Goal: Information Seeking & Learning: Learn about a topic

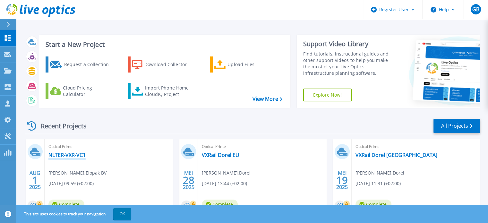
click at [69, 156] on link "NLTER-VXR-VC1" at bounding box center [66, 155] width 37 height 6
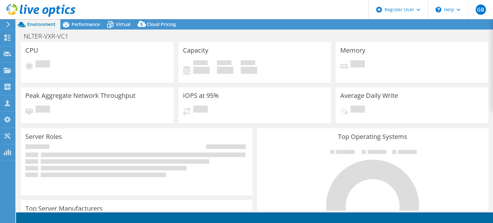
select select "USD"
select select "EUFrankfurt"
select select "USD"
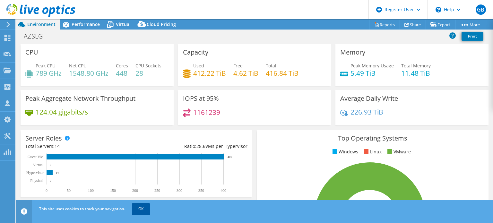
click at [143, 209] on link "OK" at bounding box center [141, 209] width 18 height 12
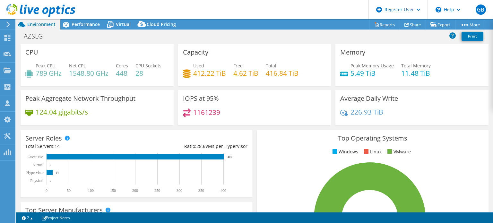
click at [200, 122] on div "1161239" at bounding box center [254, 115] width 143 height 14
click at [74, 22] on span "Performance" at bounding box center [86, 24] width 28 height 6
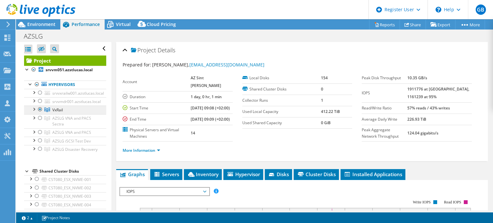
click at [57, 113] on link "VxRail" at bounding box center [65, 110] width 82 height 8
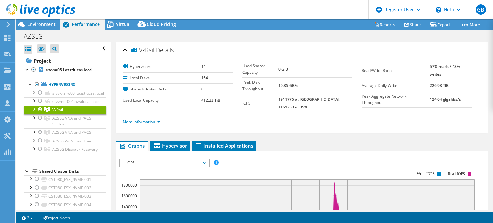
click at [139, 119] on link "More Information" at bounding box center [142, 121] width 38 height 5
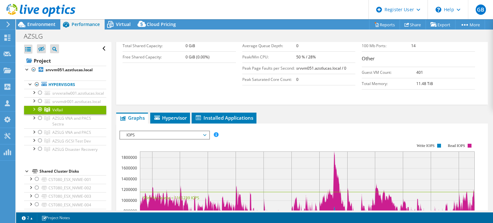
scroll to position [175, 0]
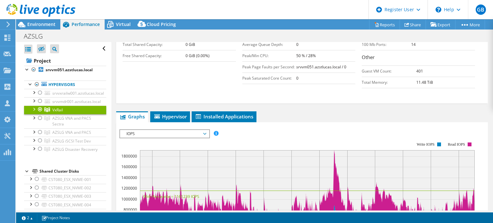
click at [200, 130] on span "IOPS" at bounding box center [164, 134] width 82 height 8
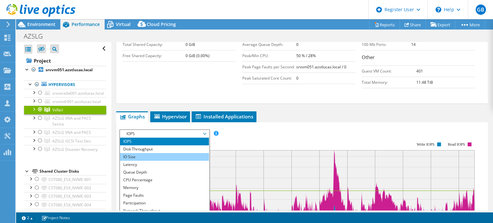
click at [137, 153] on li "IO Size" at bounding box center [164, 157] width 89 height 8
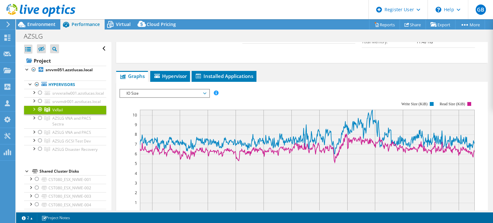
scroll to position [214, 0]
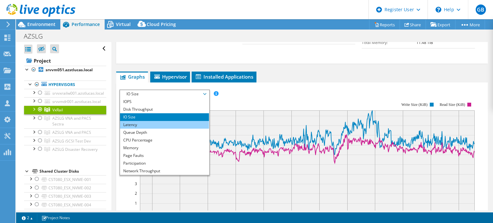
drag, startPoint x: 149, startPoint y: 91, endPoint x: 131, endPoint y: 117, distance: 31.2
click at [131, 121] on li "Latency" at bounding box center [164, 125] width 89 height 8
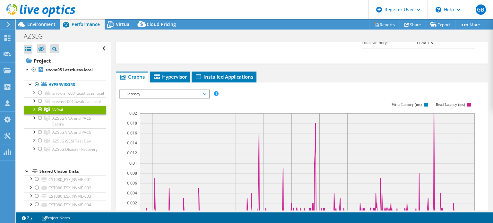
click at [151, 90] on span "Latency" at bounding box center [164, 94] width 82 height 8
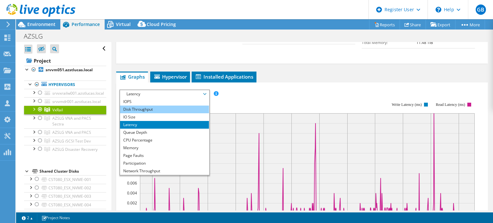
click at [144, 106] on li "Disk Throughput" at bounding box center [164, 110] width 89 height 8
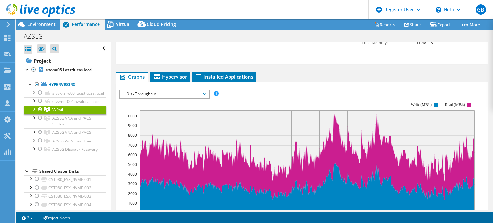
click at [141, 90] on span "Disk Throughput" at bounding box center [164, 94] width 82 height 8
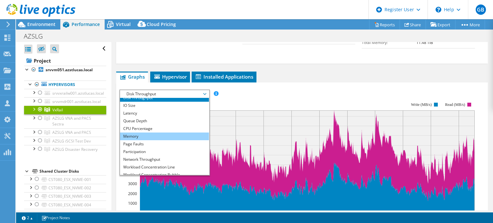
scroll to position [12, 0]
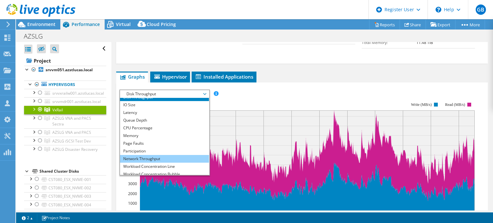
click at [146, 155] on li "Network Throughput" at bounding box center [164, 159] width 89 height 8
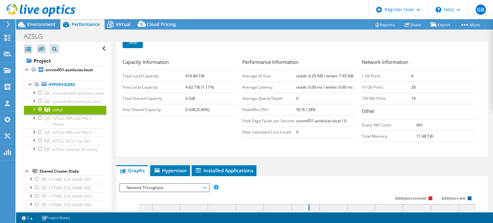
scroll to position [120, 0]
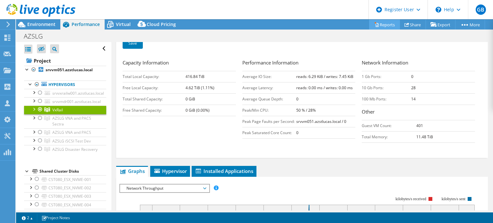
click at [385, 25] on link "Reports" at bounding box center [384, 25] width 31 height 10
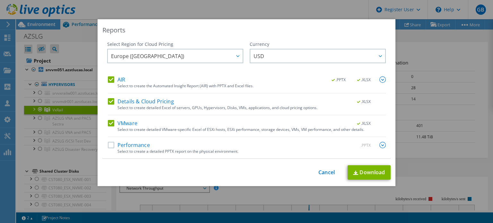
click at [123, 81] on div "AIR .PPTX .XLSX" at bounding box center [247, 79] width 278 height 7
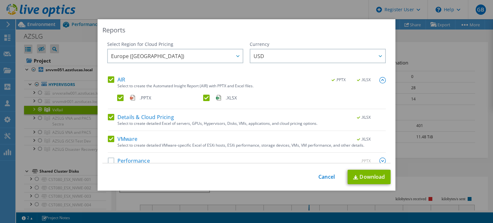
click at [108, 80] on label "AIR" at bounding box center [116, 79] width 17 height 6
click at [0, 0] on input "AIR" at bounding box center [0, 0] width 0 height 0
click at [108, 117] on label "Details & Cloud Pricing" at bounding box center [141, 117] width 66 height 6
click at [0, 0] on input "Details & Cloud Pricing" at bounding box center [0, 0] width 0 height 0
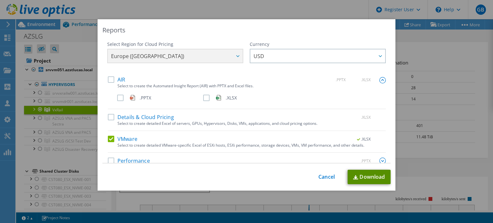
click at [361, 178] on link "Download" at bounding box center [369, 177] width 43 height 14
click at [324, 177] on link "Cancel" at bounding box center [326, 177] width 16 height 6
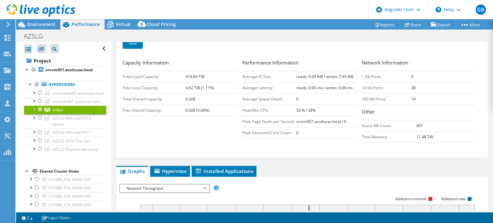
scroll to position [156, 0]
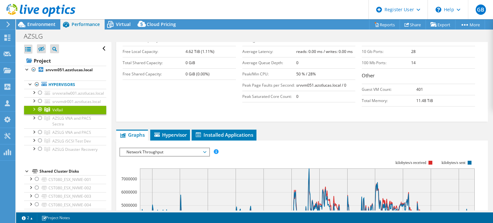
click at [160, 148] on span "Network Throughput" at bounding box center [164, 152] width 82 height 8
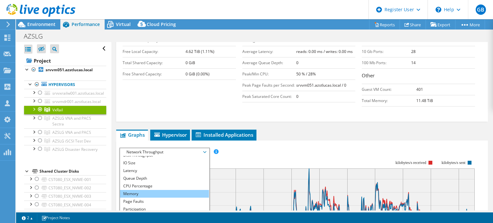
scroll to position [1, 0]
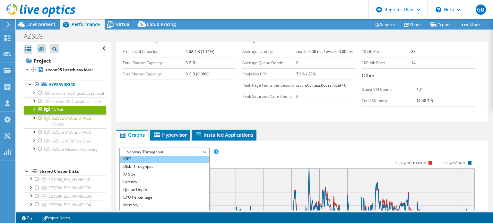
click at [130, 155] on li "IOPS" at bounding box center [164, 159] width 89 height 8
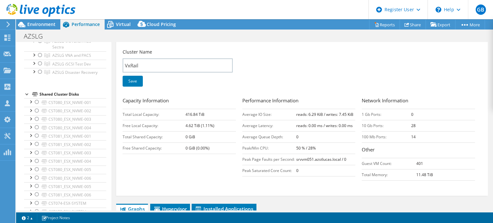
scroll to position [0, 0]
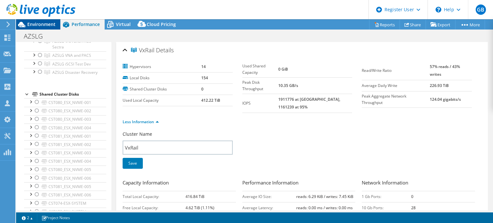
click at [41, 22] on span "Environment" at bounding box center [41, 24] width 28 height 6
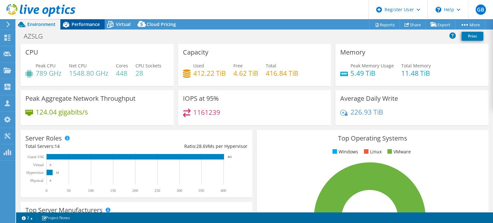
click at [79, 22] on span "Performance" at bounding box center [86, 24] width 28 height 6
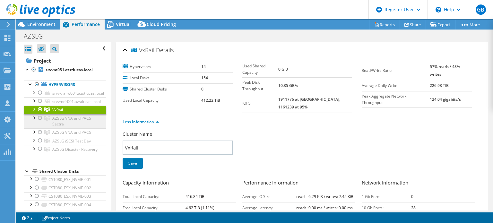
click at [72, 117] on span "AZSLG VNA and PACS Sectra" at bounding box center [71, 121] width 39 height 11
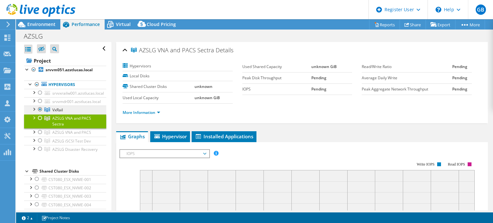
click at [65, 107] on link "VxRail" at bounding box center [65, 110] width 82 height 8
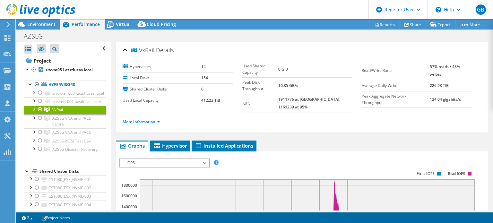
click at [181, 143] on span "Hypervisor" at bounding box center [169, 146] width 33 height 6
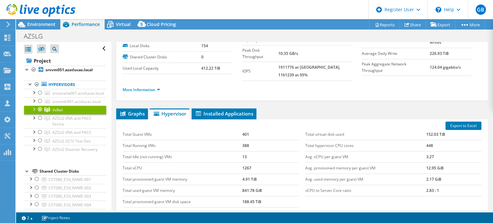
click at [33, 109] on div at bounding box center [33, 109] width 6 height 6
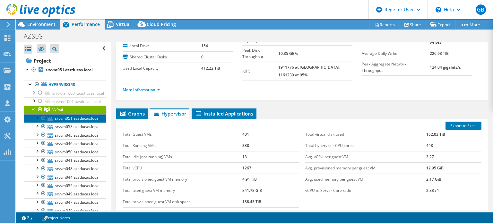
click at [73, 116] on link "srvvm051.azstlucas.local" at bounding box center [65, 118] width 82 height 8
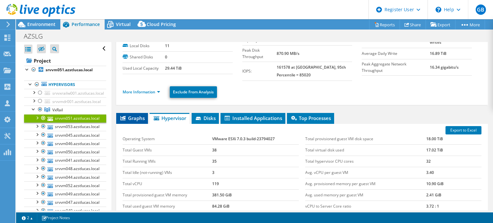
click at [126, 117] on span "Graphs" at bounding box center [131, 118] width 25 height 6
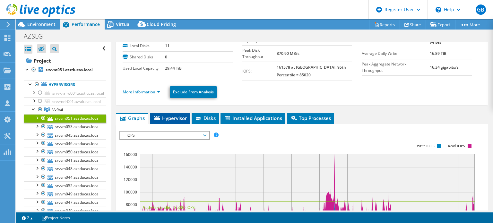
click at [174, 115] on span "Hypervisor" at bounding box center [169, 118] width 33 height 6
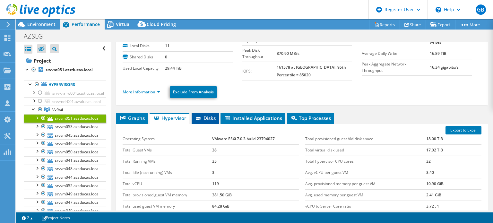
click at [207, 118] on span "Disks" at bounding box center [205, 118] width 21 height 6
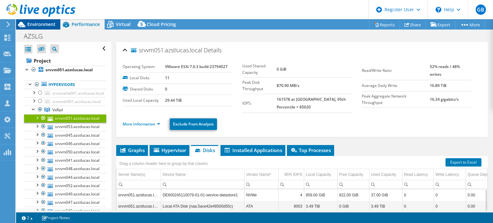
click at [29, 24] on span "Environment" at bounding box center [41, 24] width 28 height 6
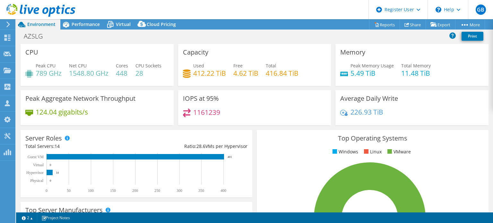
click at [187, 49] on h3 "Capacity" at bounding box center [195, 52] width 25 height 7
click at [294, 34] on div "AZSLG Print" at bounding box center [254, 36] width 477 height 12
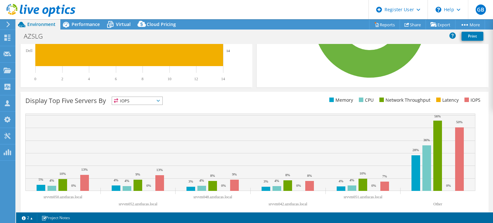
scroll to position [222, 0]
